Goal: Task Accomplishment & Management: Complete application form

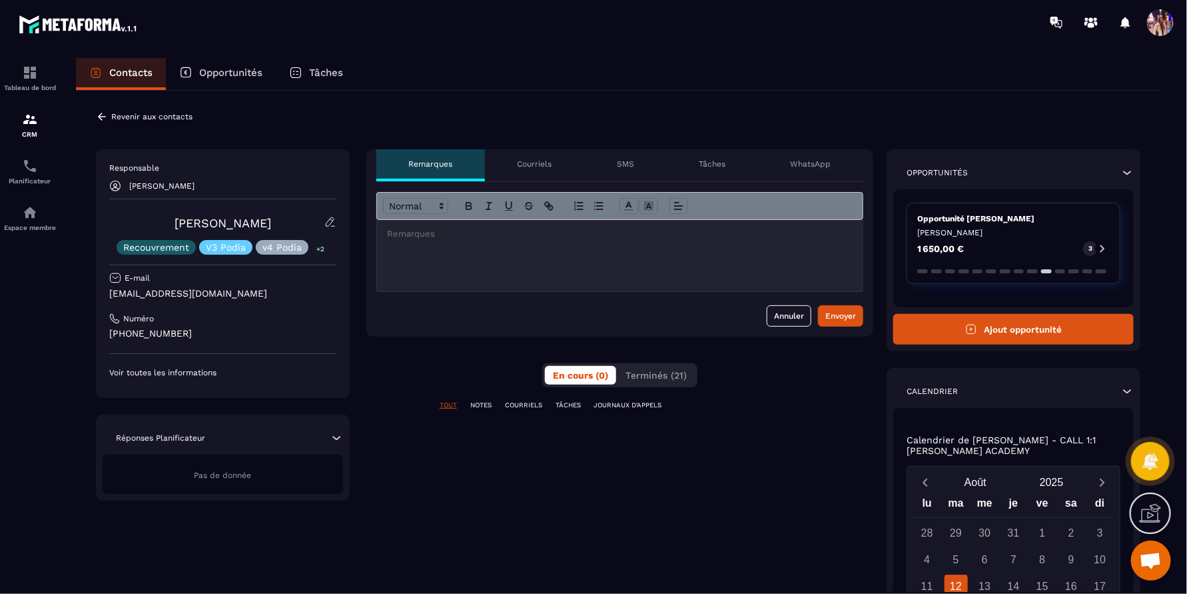
click at [1004, 332] on button "Ajout opportunité" at bounding box center [1013, 329] width 240 height 31
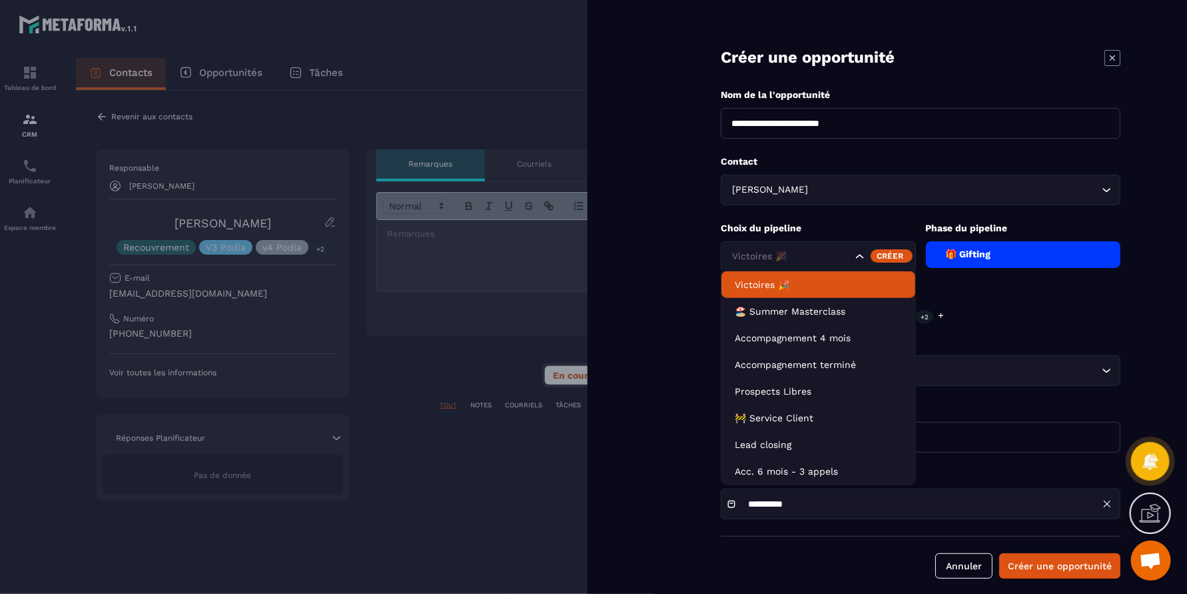
click at [857, 253] on icon "Search for option" at bounding box center [859, 256] width 13 height 13
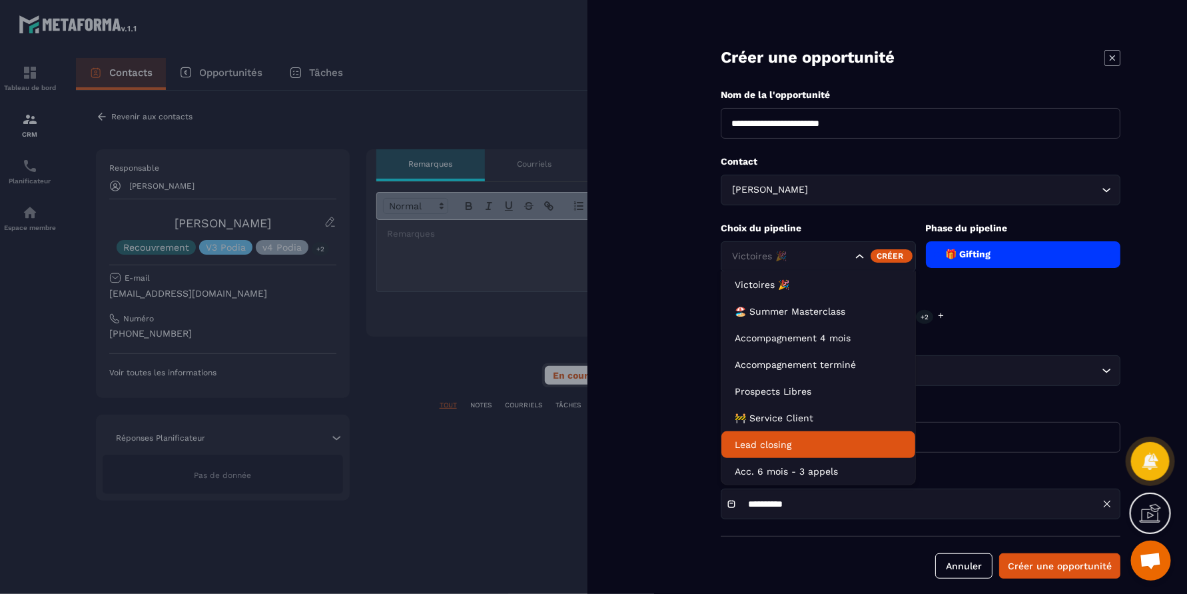
scroll to position [9, 0]
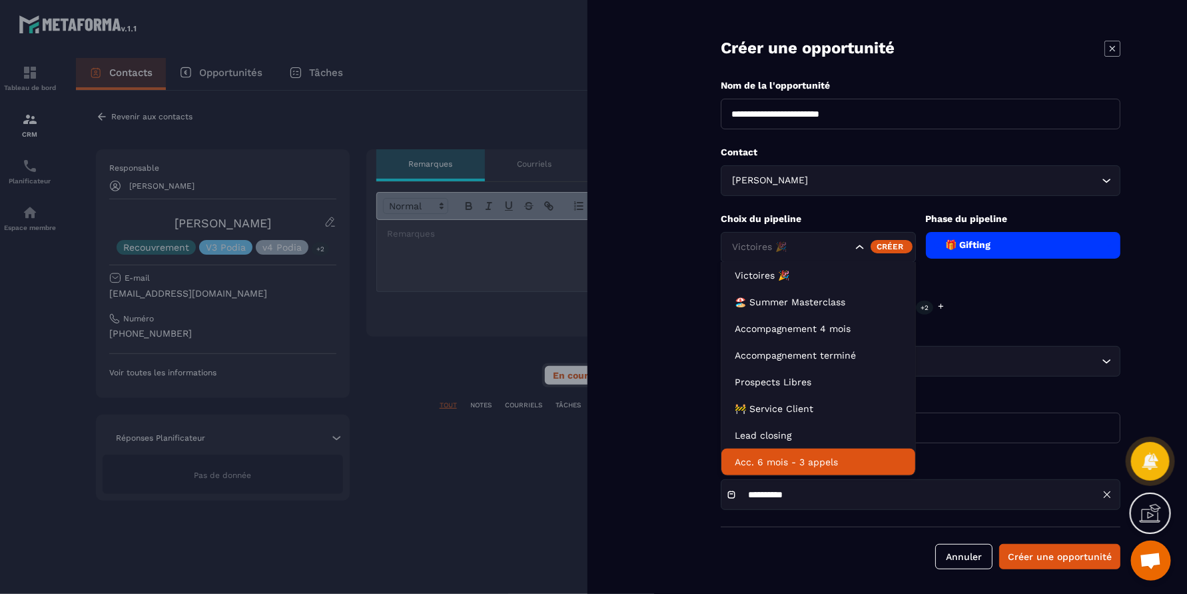
click at [811, 462] on p "Acc. 6 mois - 3 appels" at bounding box center [818, 461] width 167 height 13
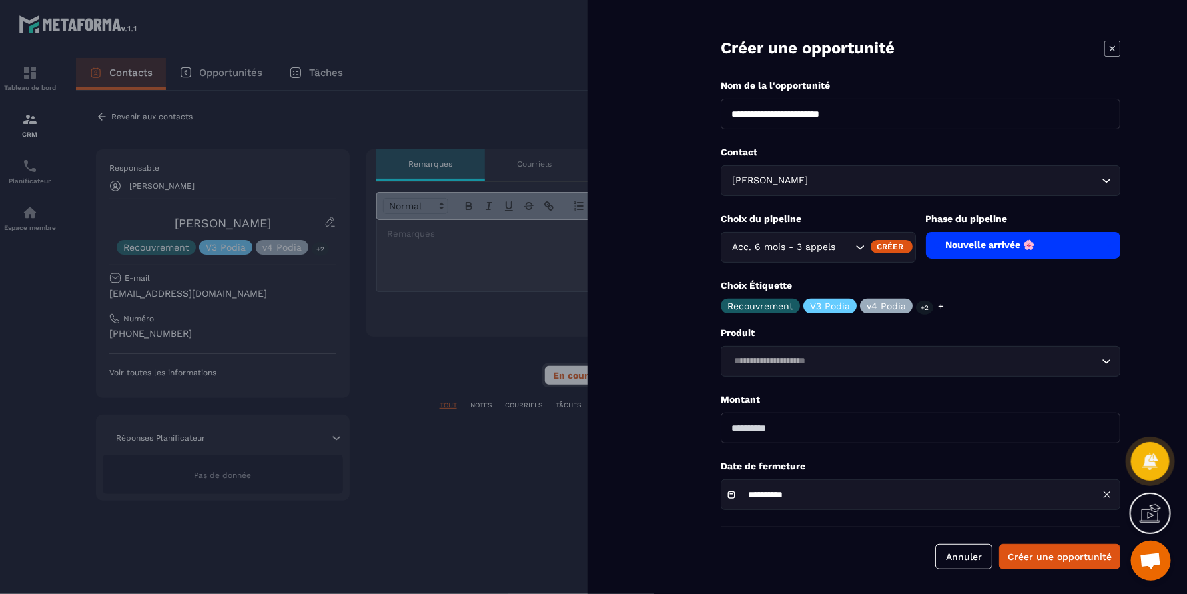
click at [1065, 250] on div "Nouvelle arrivée 🌸" at bounding box center [1023, 245] width 195 height 27
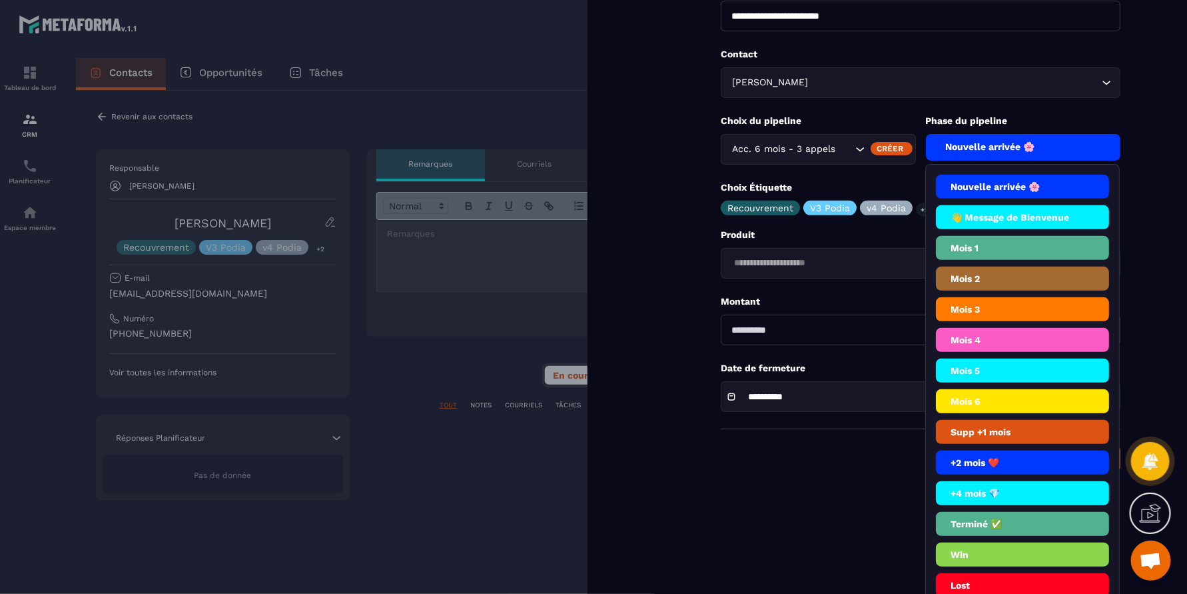
scroll to position [137, 0]
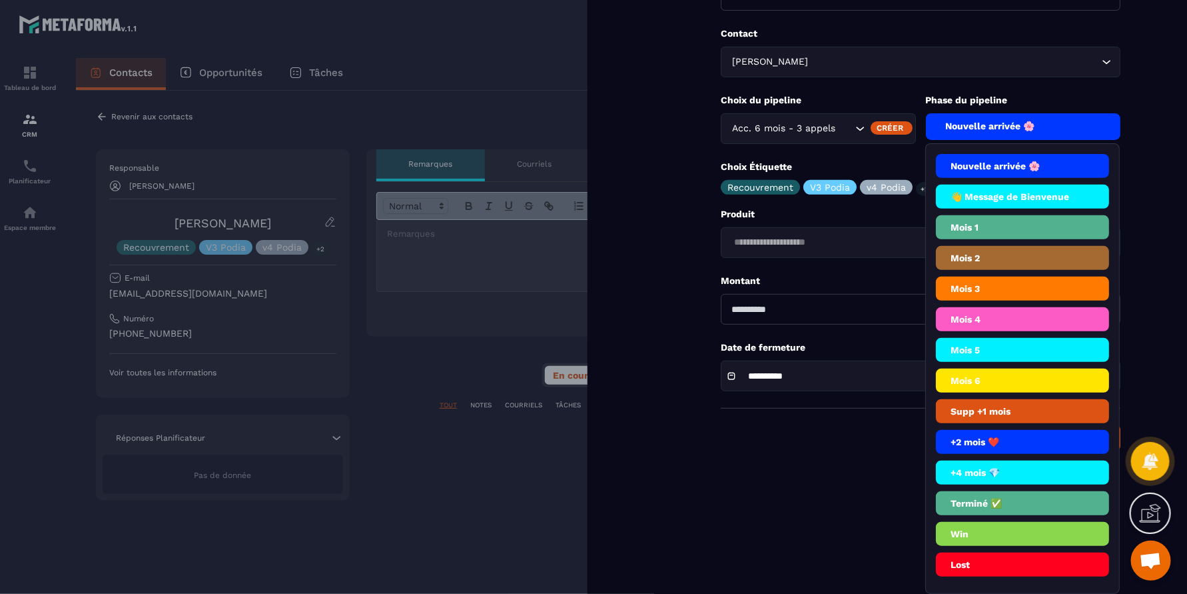
click at [1012, 460] on li "+2 mois ❤️" at bounding box center [1023, 472] width 174 height 24
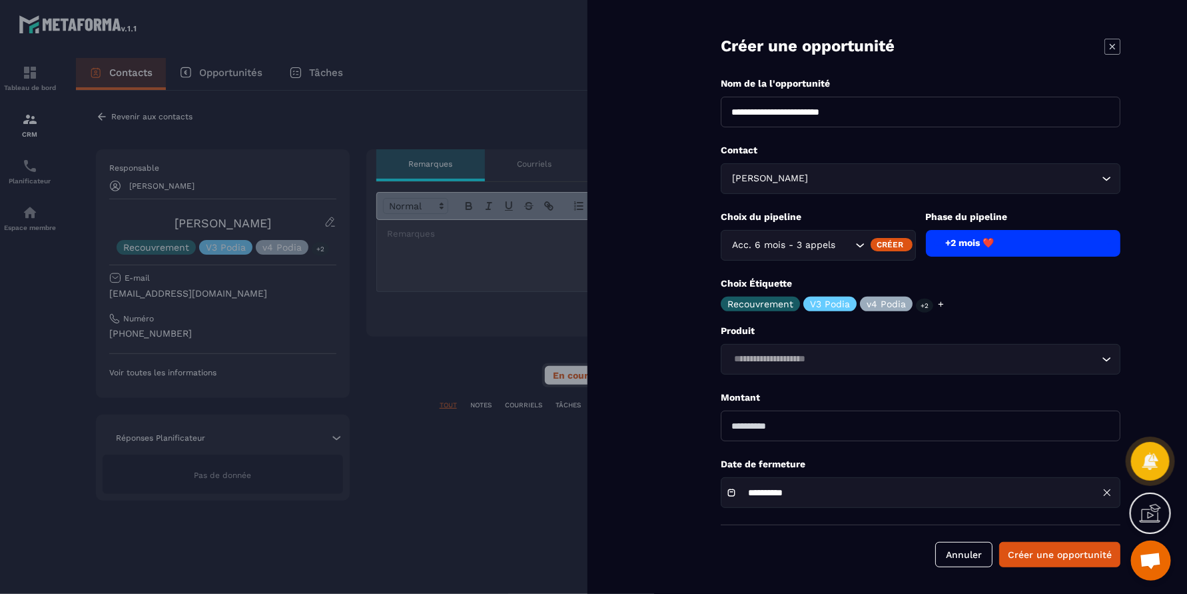
scroll to position [9, 0]
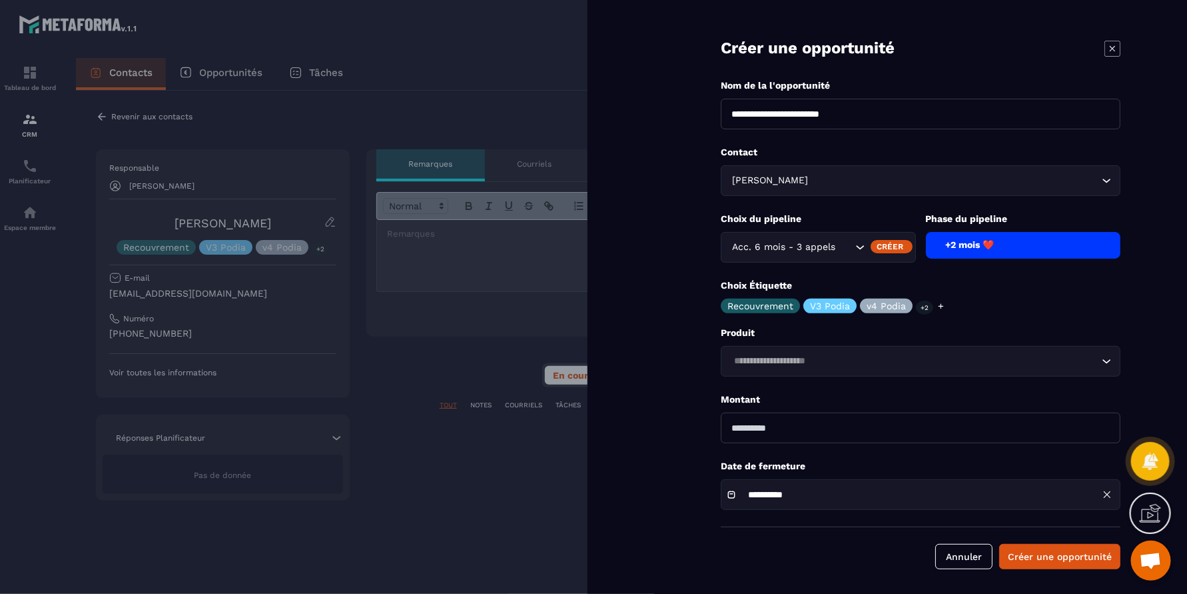
click at [1111, 362] on icon "Search for option" at bounding box center [1106, 360] width 13 height 13
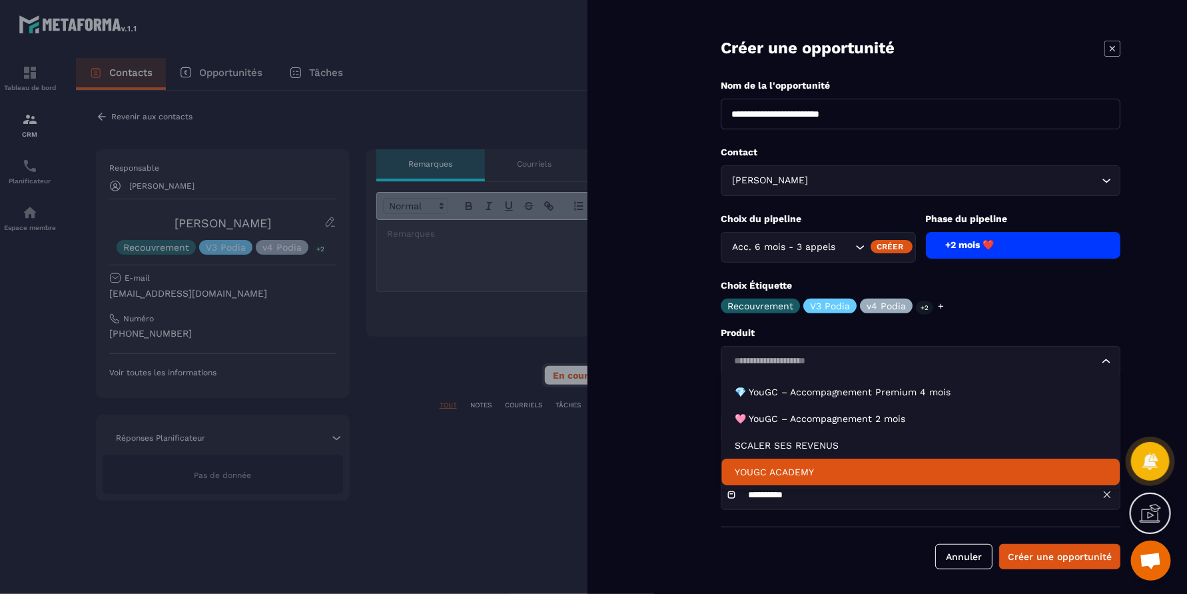
click at [786, 473] on p "YOUGC ACADEMY" at bounding box center [921, 471] width 372 height 13
type input "*******"
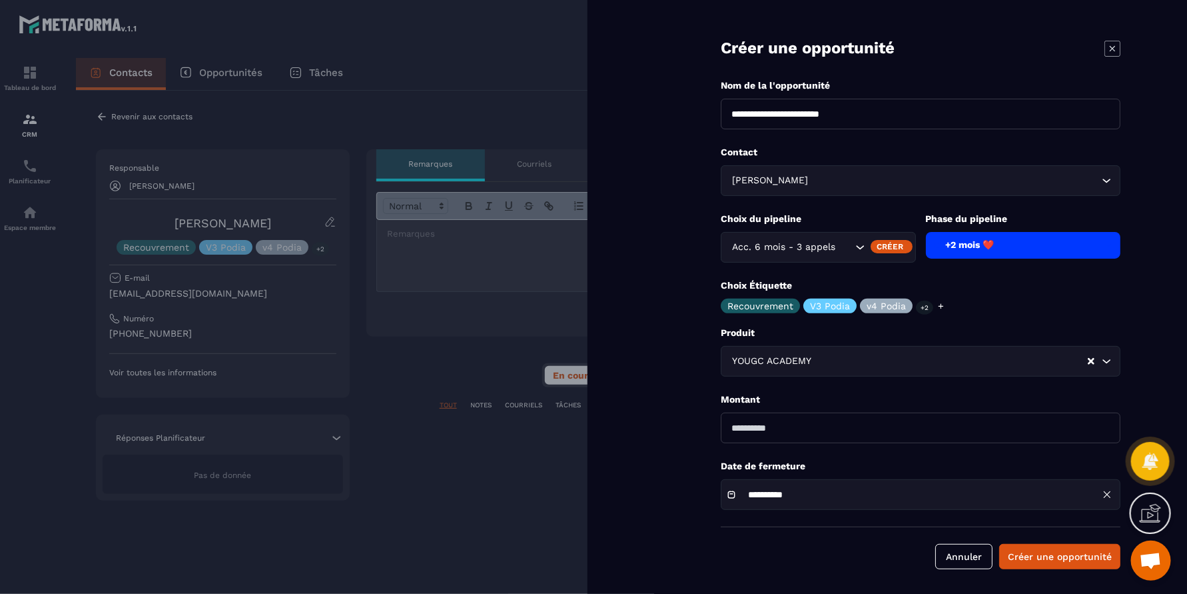
click at [1044, 497] on div "**********" at bounding box center [921, 494] width 400 height 31
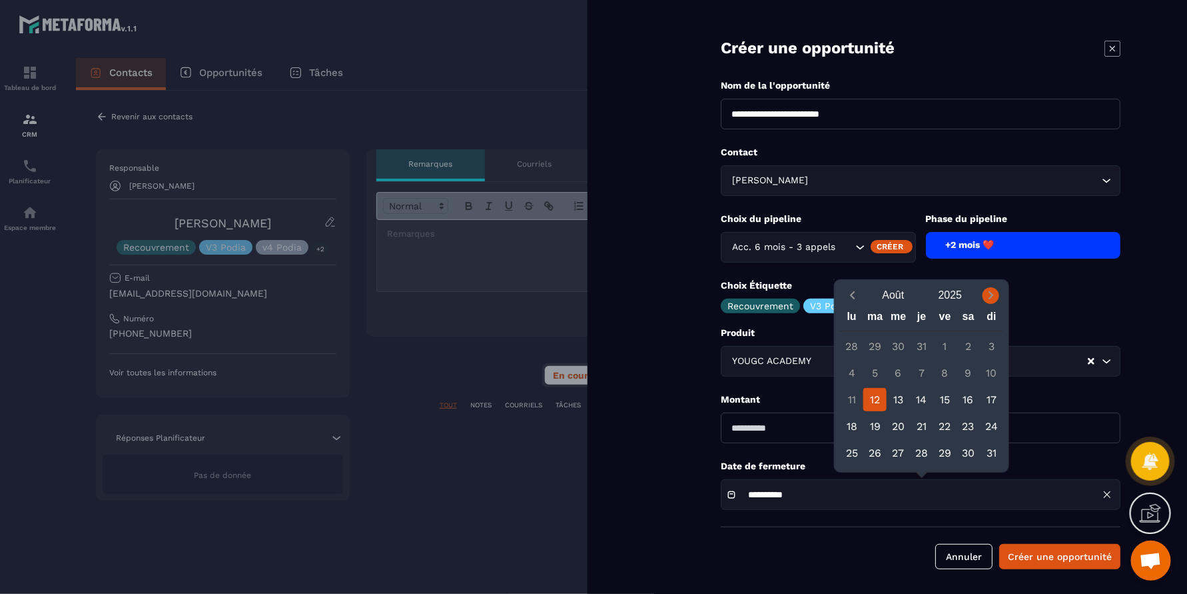
click at [989, 295] on icon "Next month" at bounding box center [991, 294] width 13 height 13
click at [989, 294] on icon "Next month" at bounding box center [991, 294] width 13 height 13
click at [990, 374] on div "12" at bounding box center [991, 372] width 23 height 23
type input "**********"
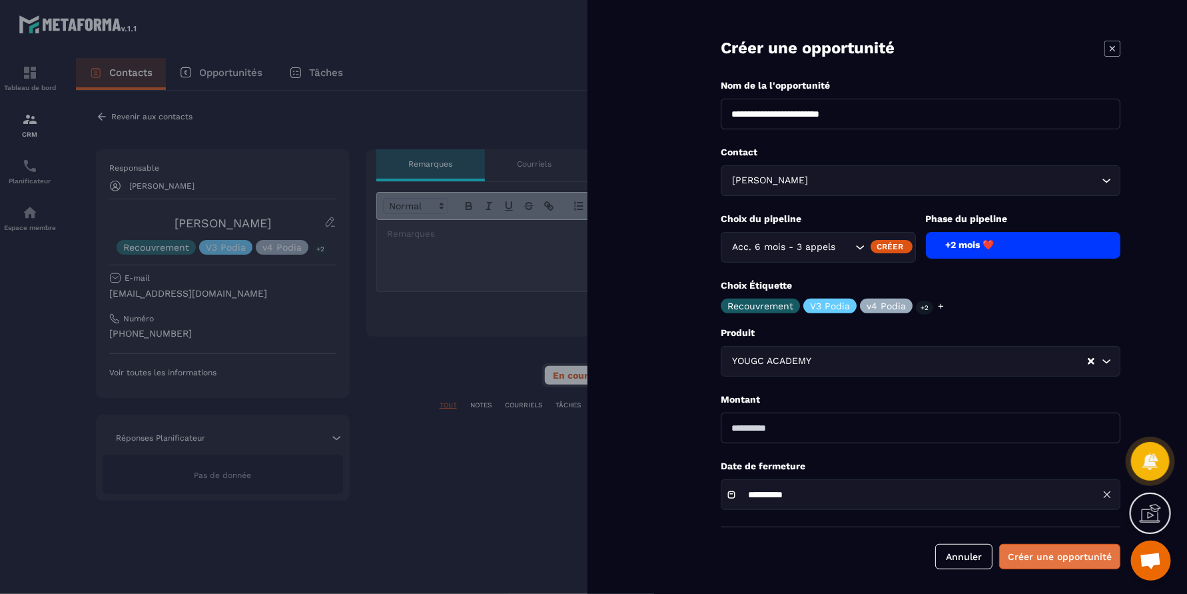
click at [1062, 554] on button "Créer une opportunité" at bounding box center [1059, 556] width 121 height 25
